Goal: Task Accomplishment & Management: Manage account settings

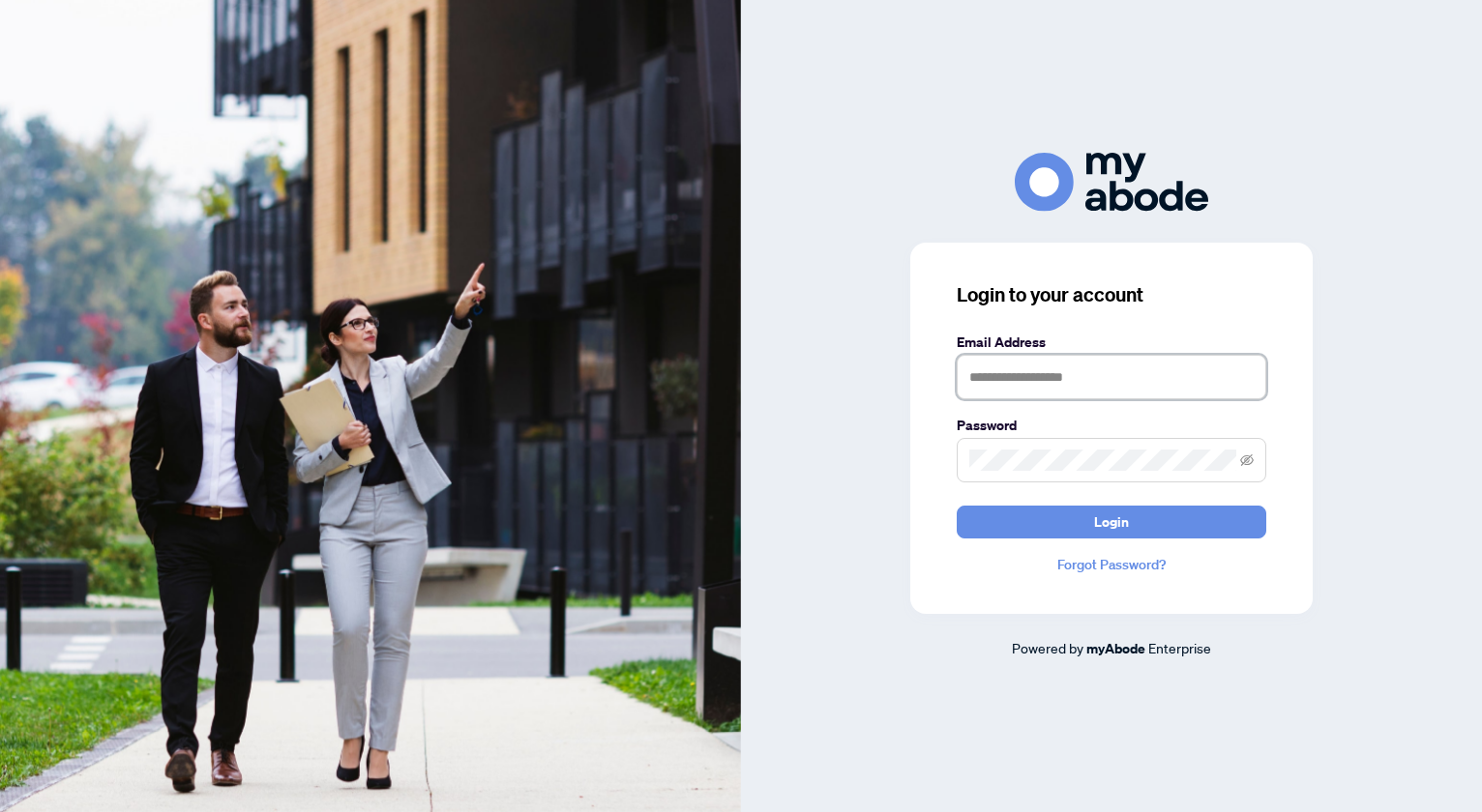
click at [1016, 378] on input "text" at bounding box center [1111, 377] width 310 height 45
type input "**********"
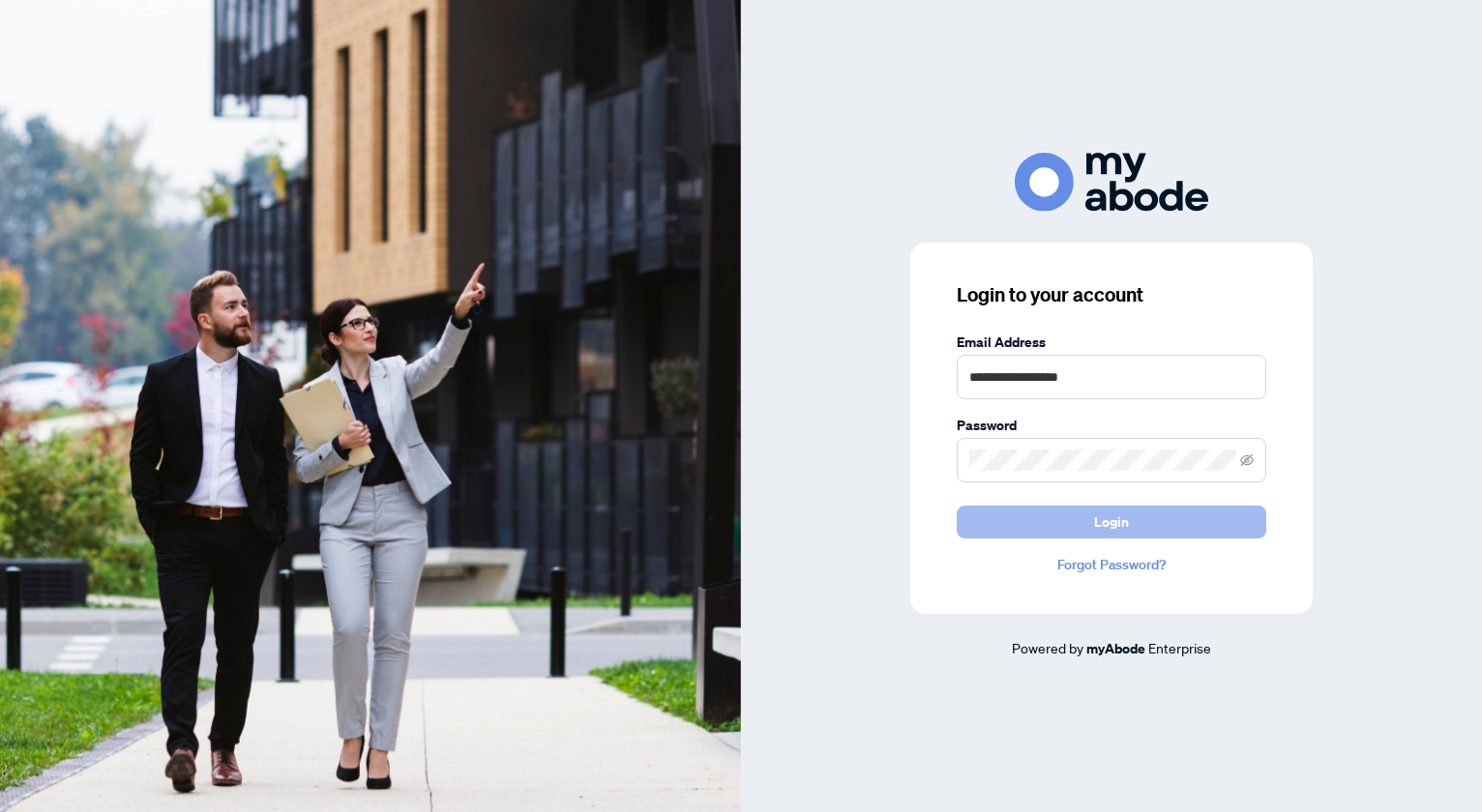
click at [1109, 524] on span "Login" at bounding box center [1111, 521] width 35 height 31
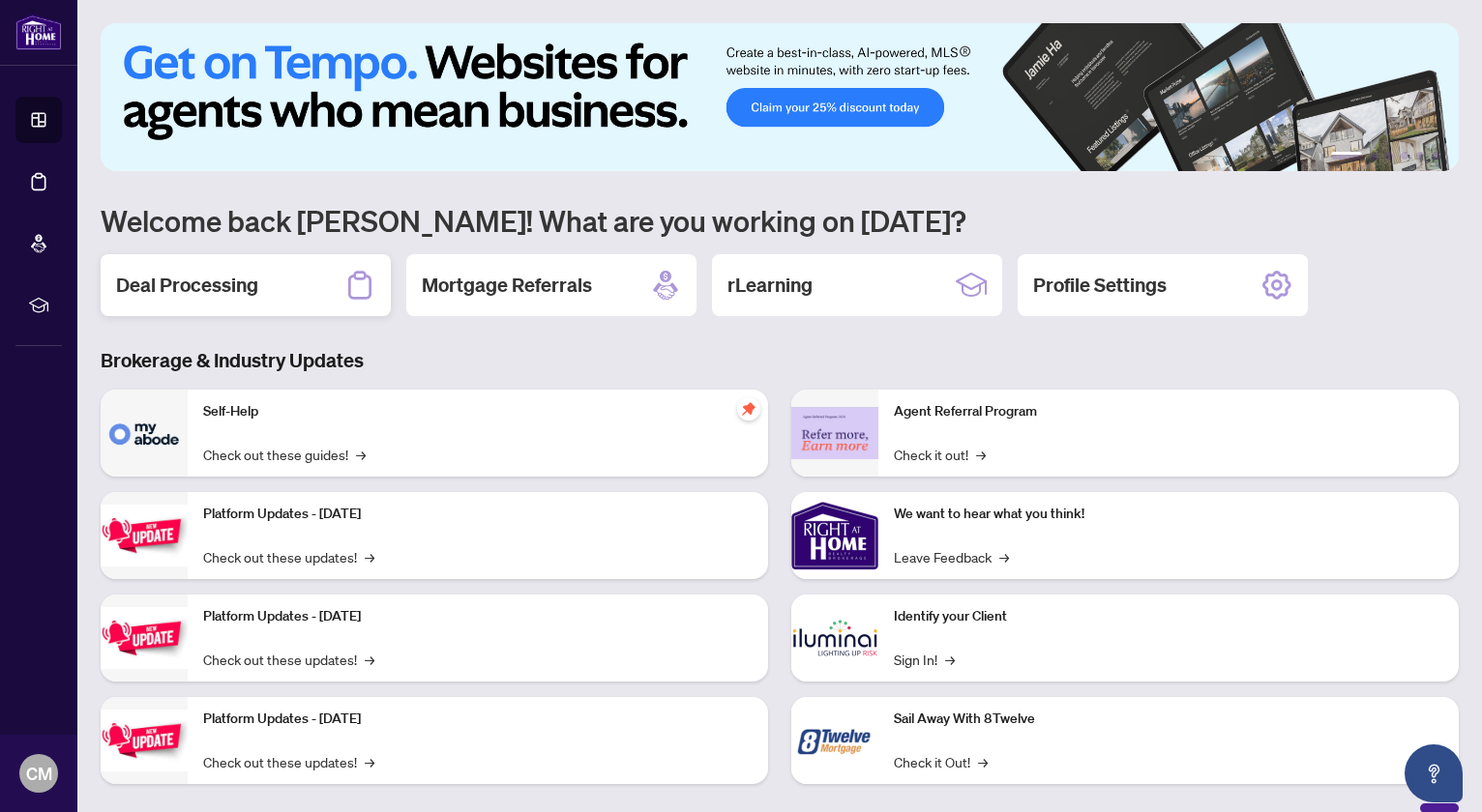
click at [238, 282] on h2 "Deal Processing" at bounding box center [187, 285] width 142 height 27
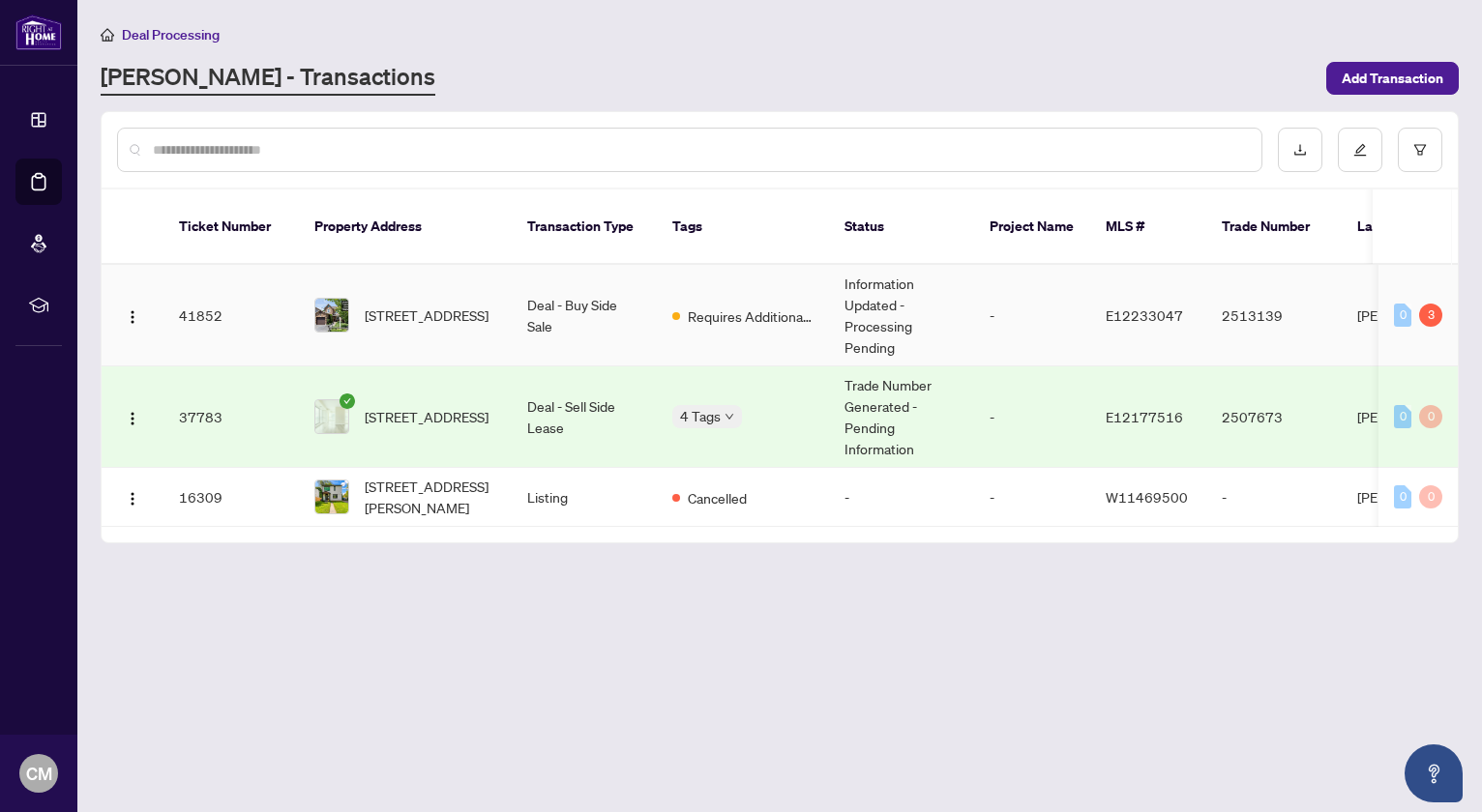
click at [1368, 293] on td "Jean Belarde" at bounding box center [1414, 315] width 145 height 102
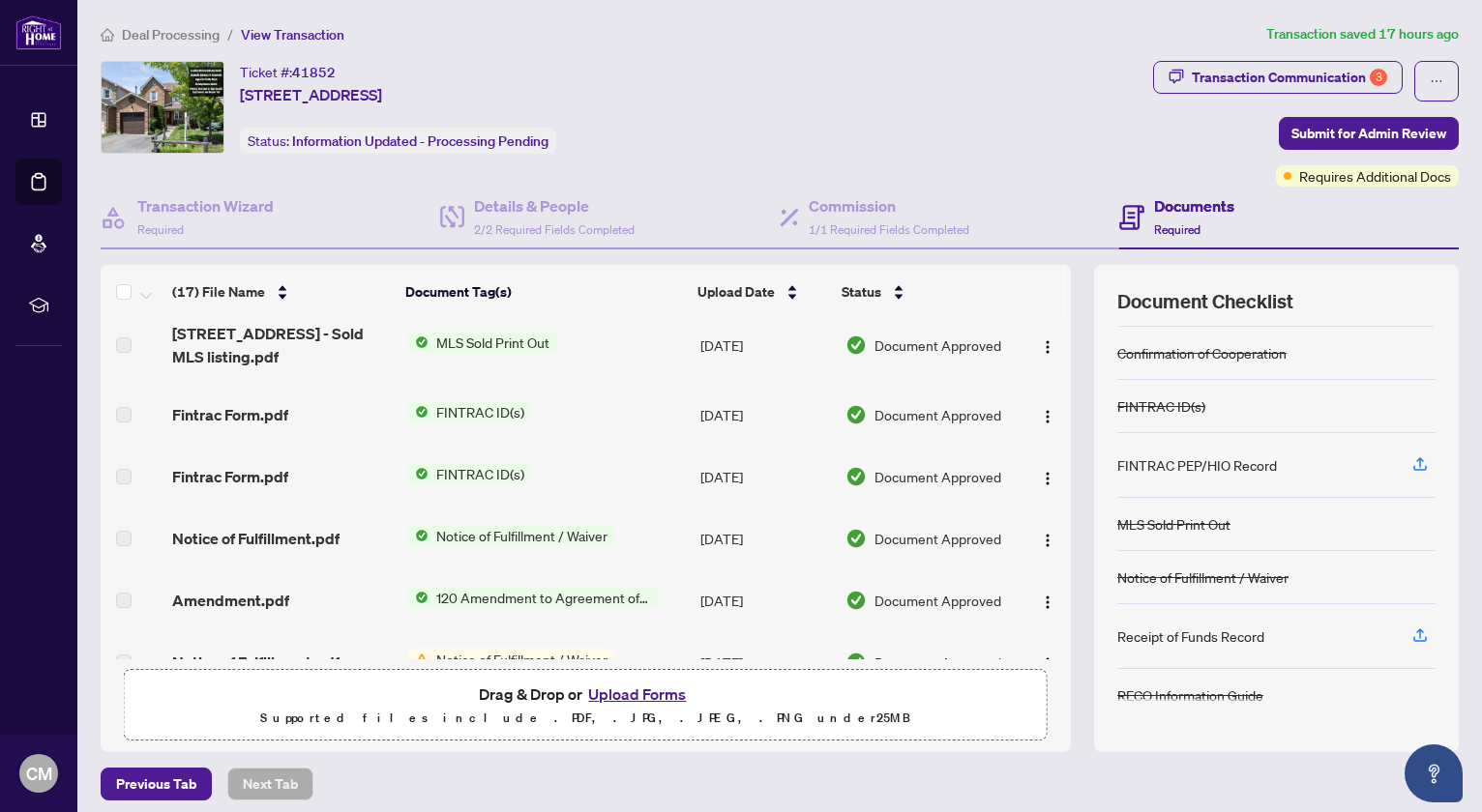
scroll to position [443, 0]
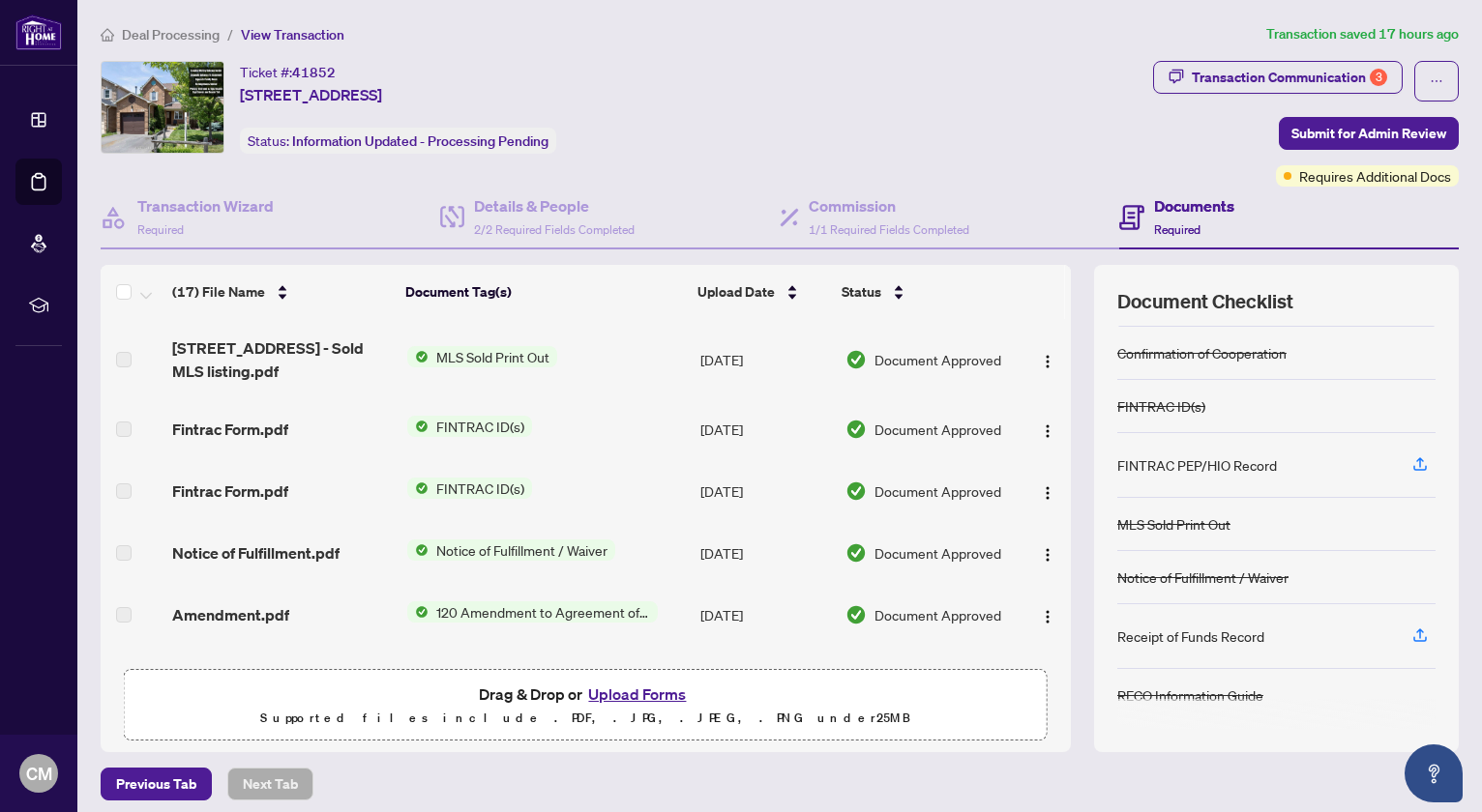
click at [520, 351] on span "MLS Sold Print Out" at bounding box center [493, 356] width 128 height 21
click at [1044, 355] on img "button" at bounding box center [1048, 362] width 16 height 16
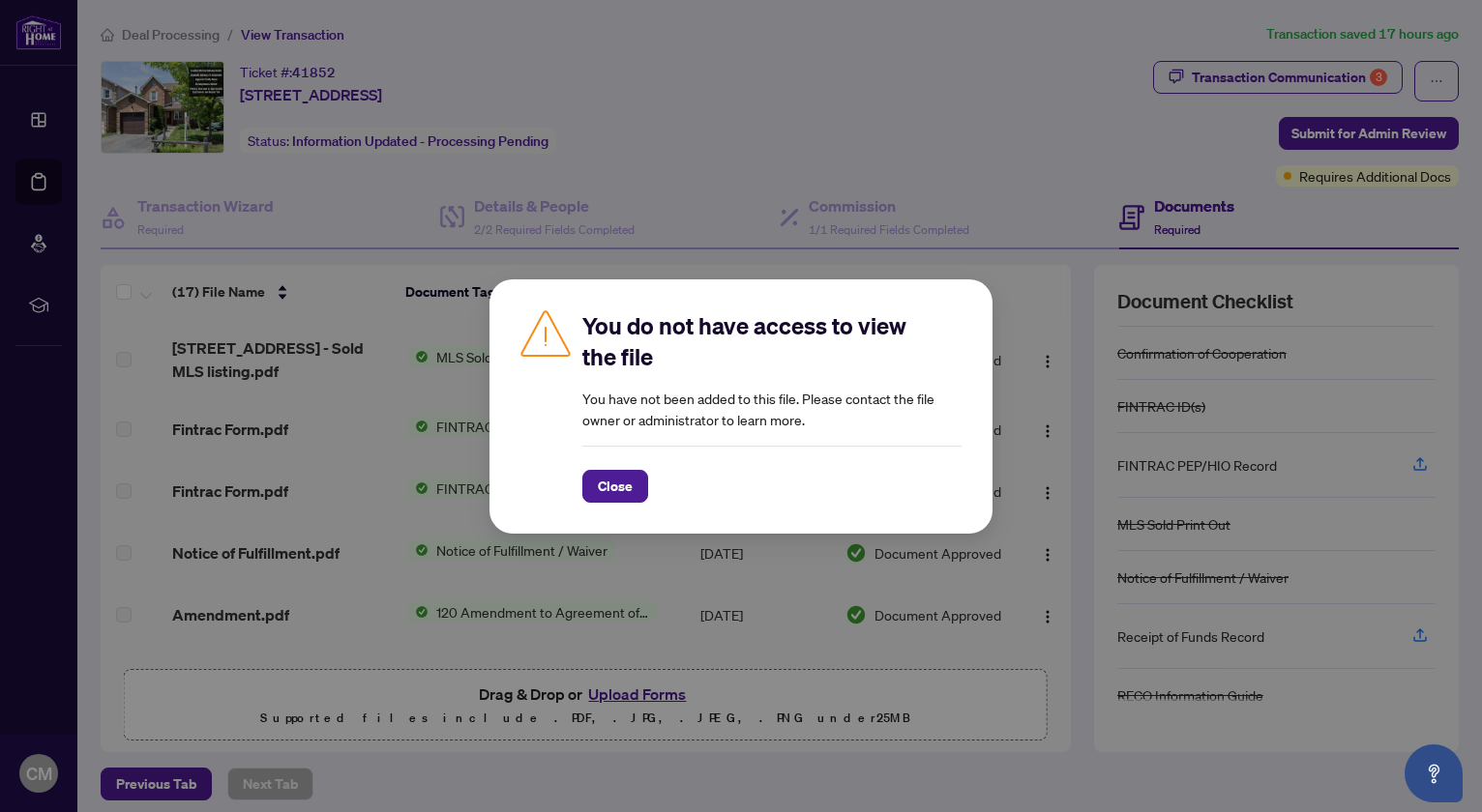
click at [1065, 144] on div "You do not have access to view the file You have not been added to this file. P…" at bounding box center [741, 406] width 1482 height 812
click at [625, 464] on div "Close" at bounding box center [771, 474] width 379 height 57
click at [621, 484] on span "Close" at bounding box center [615, 486] width 35 height 31
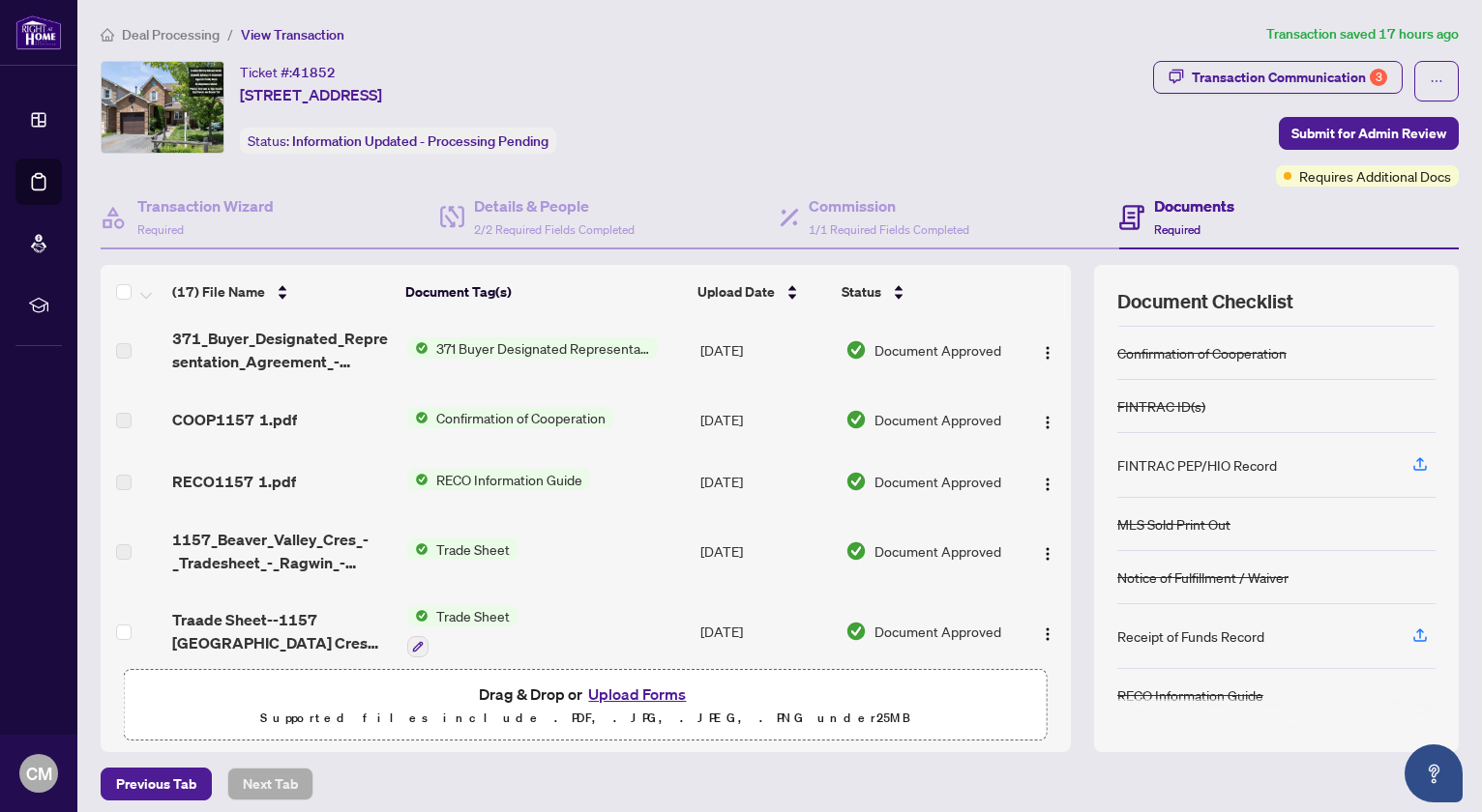
scroll to position [0, 0]
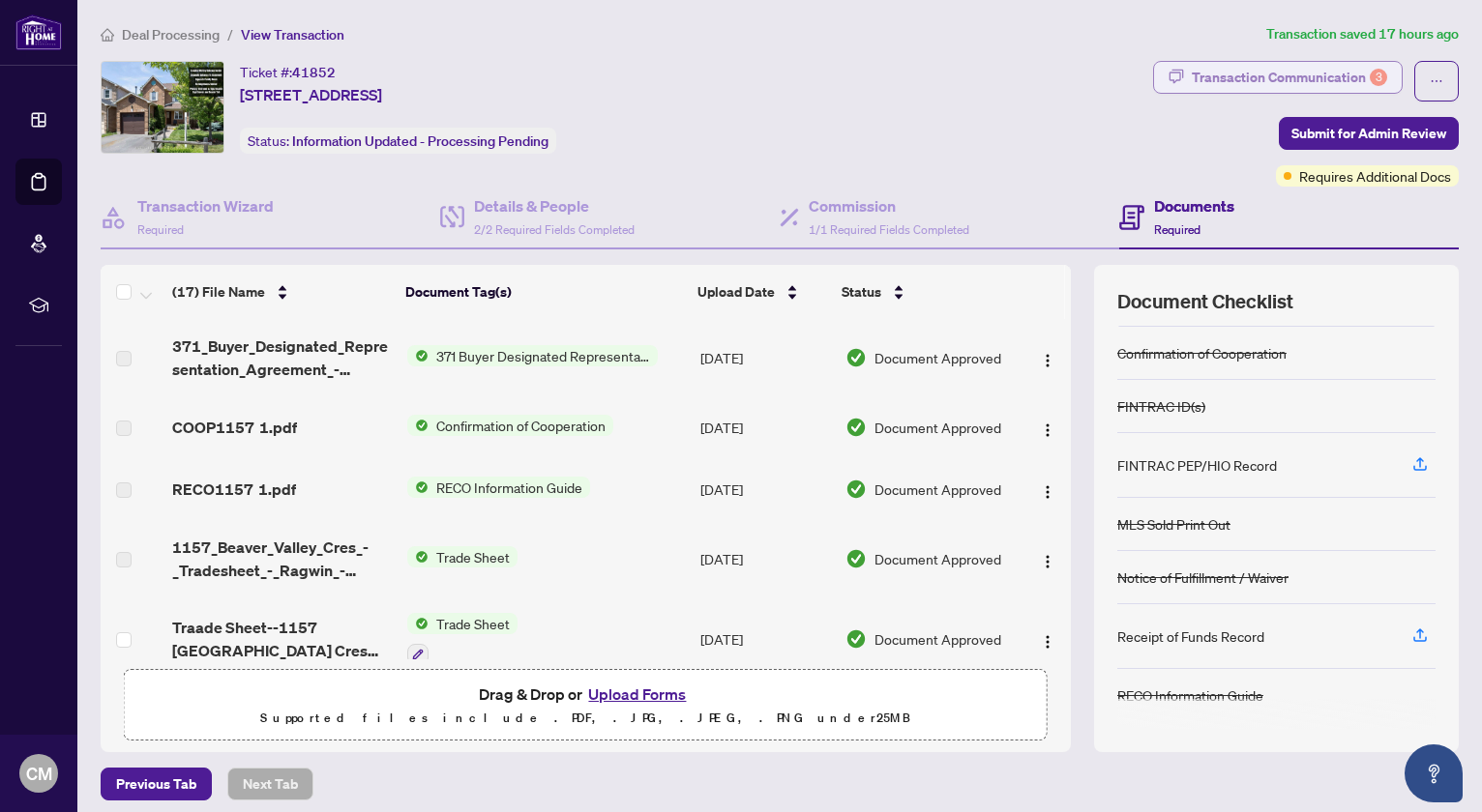
click at [1290, 74] on div "Transaction Communication 3" at bounding box center [1289, 77] width 195 height 31
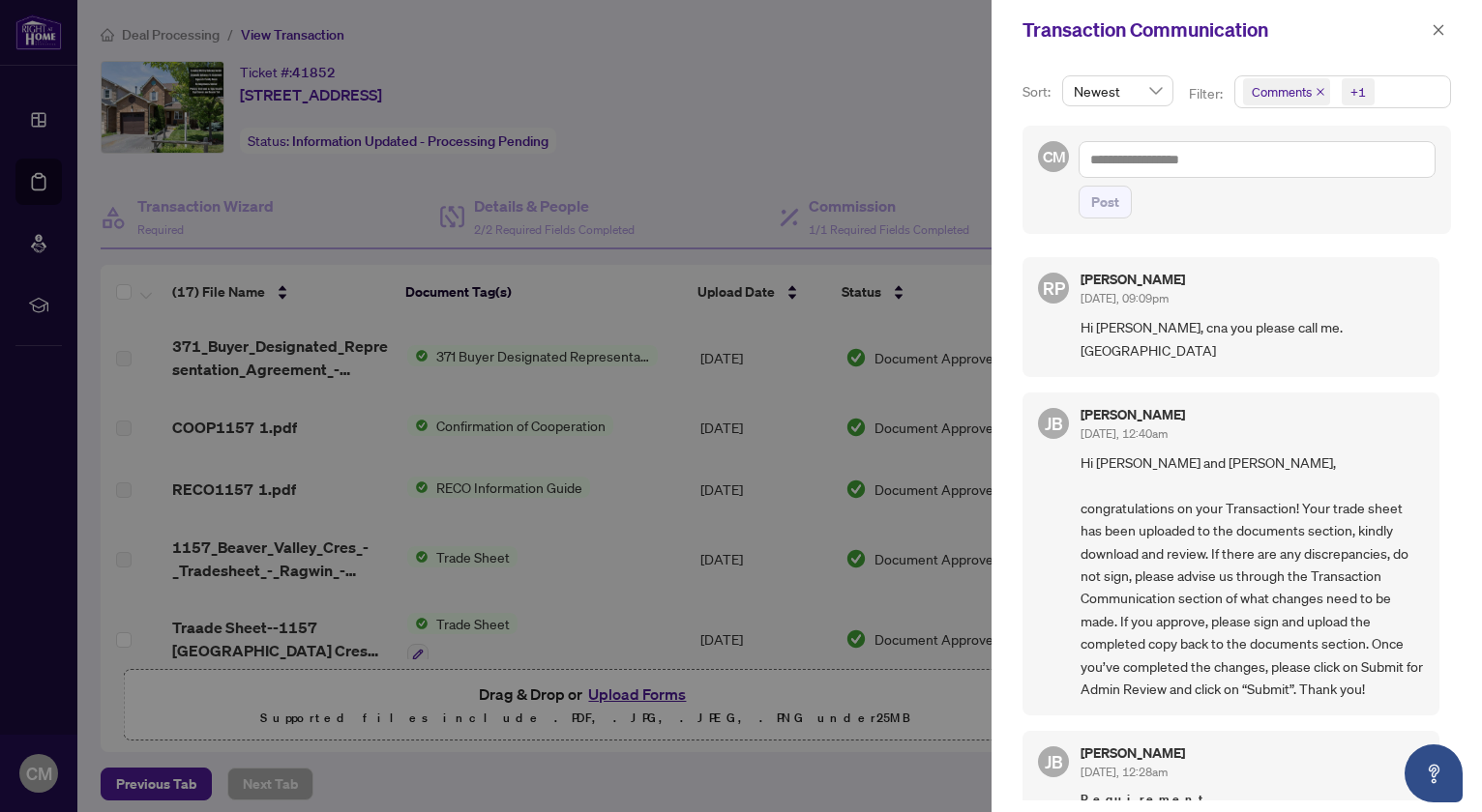
scroll to position [4, 0]
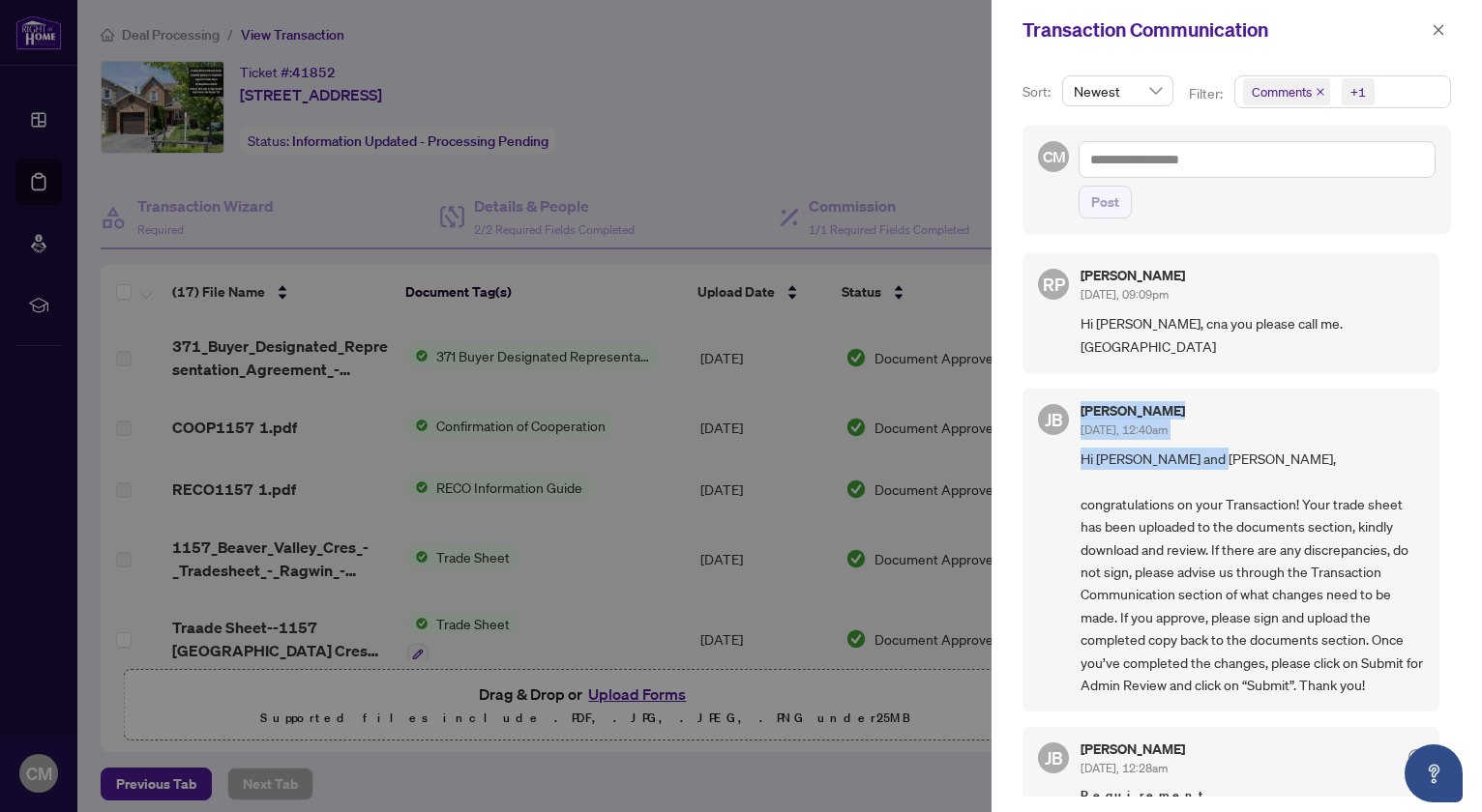
drag, startPoint x: 1435, startPoint y: 362, endPoint x: 1443, endPoint y: 428, distance: 66.5
click at [1443, 428] on div "RP Ragwin Pai Aug/29/2025, 09:09pm Hi Jean, cna you please call me. ragwin JB J…" at bounding box center [1236, 519] width 429 height 555
click at [1384, 404] on div "Jean Belarde Aug/21/2025, 12:40am" at bounding box center [1252, 422] width 343 height 36
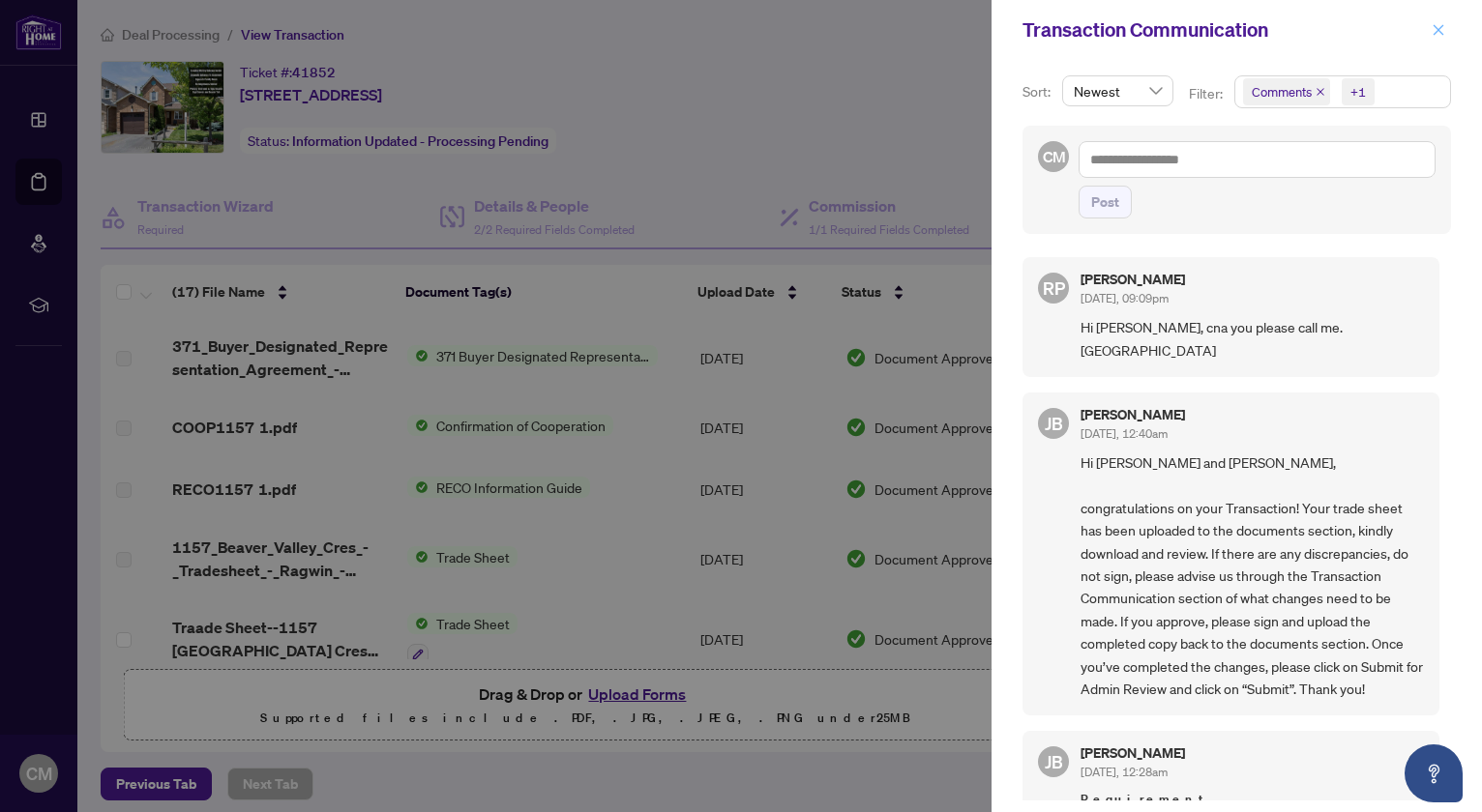
click at [1437, 28] on icon "close" at bounding box center [1438, 30] width 14 height 14
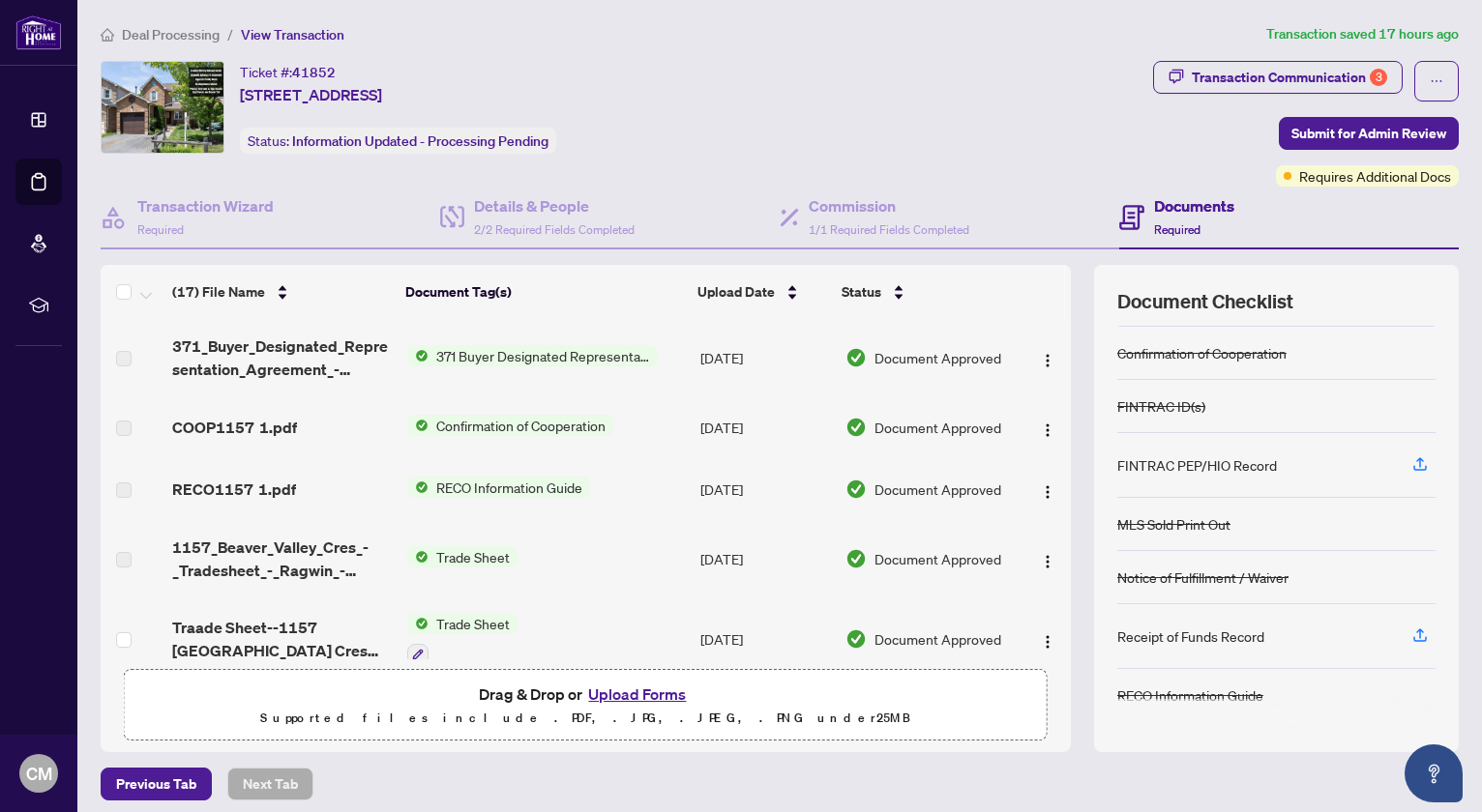
click at [313, 34] on span "View Transaction" at bounding box center [293, 34] width 104 height 17
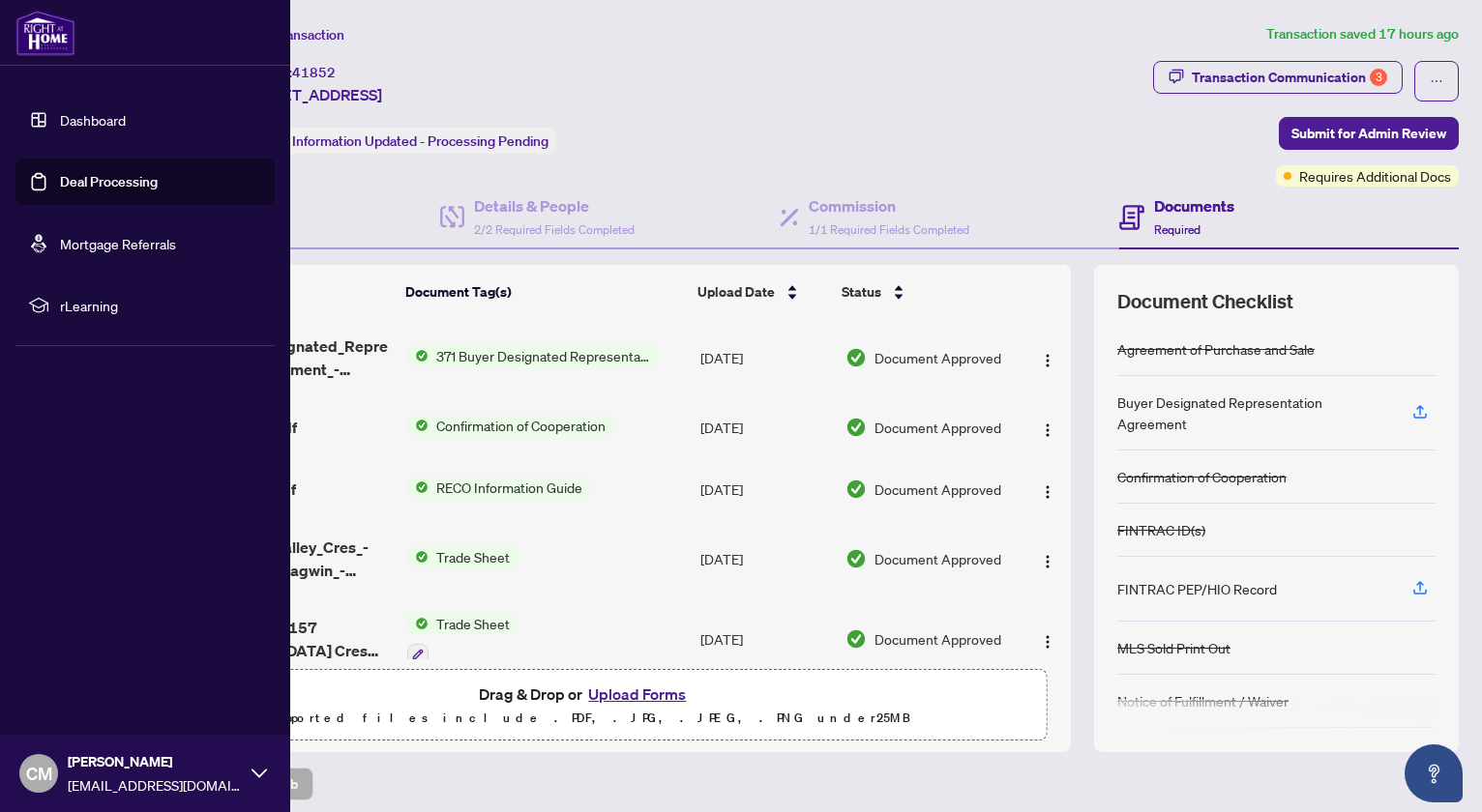
click at [95, 186] on link "Deal Processing" at bounding box center [108, 181] width 98 height 17
